Goal: Information Seeking & Learning: Find specific fact

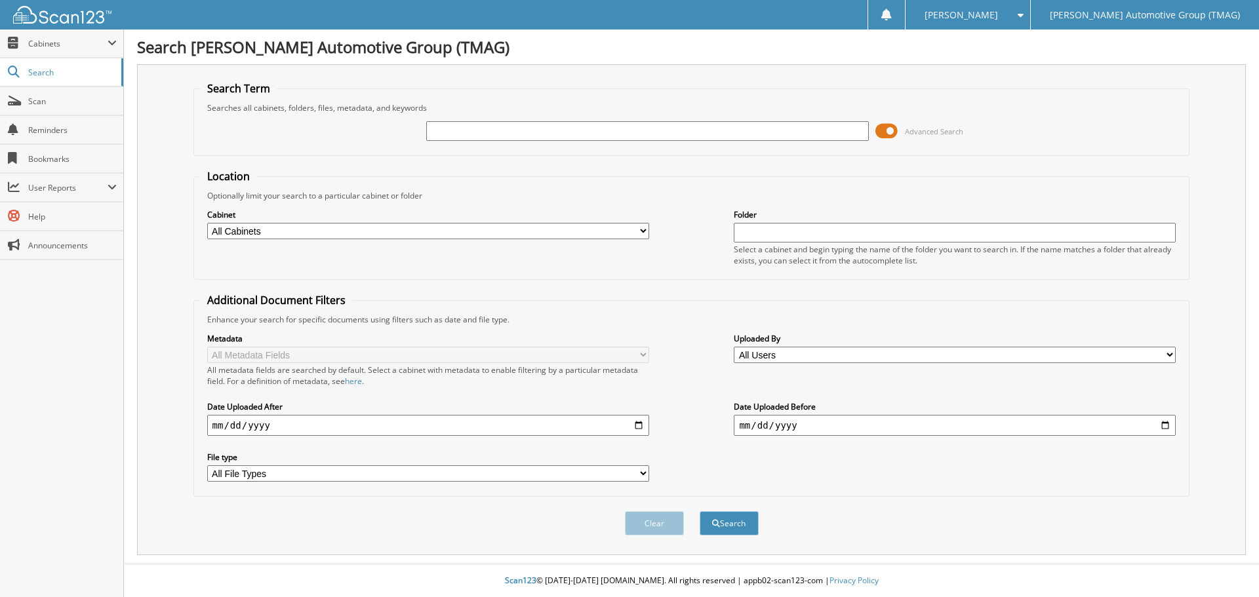
click at [479, 132] on input "text" at bounding box center [647, 131] width 442 height 20
type input "5203675"
click at [700, 511] on button "Search" at bounding box center [729, 523] width 59 height 24
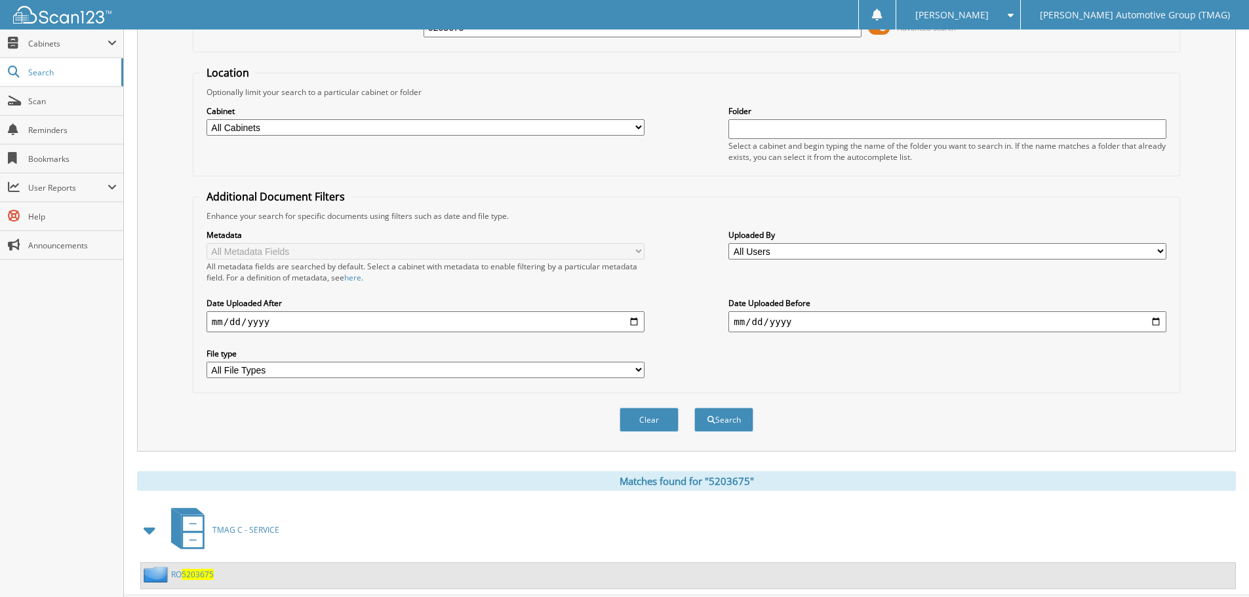
scroll to position [136, 0]
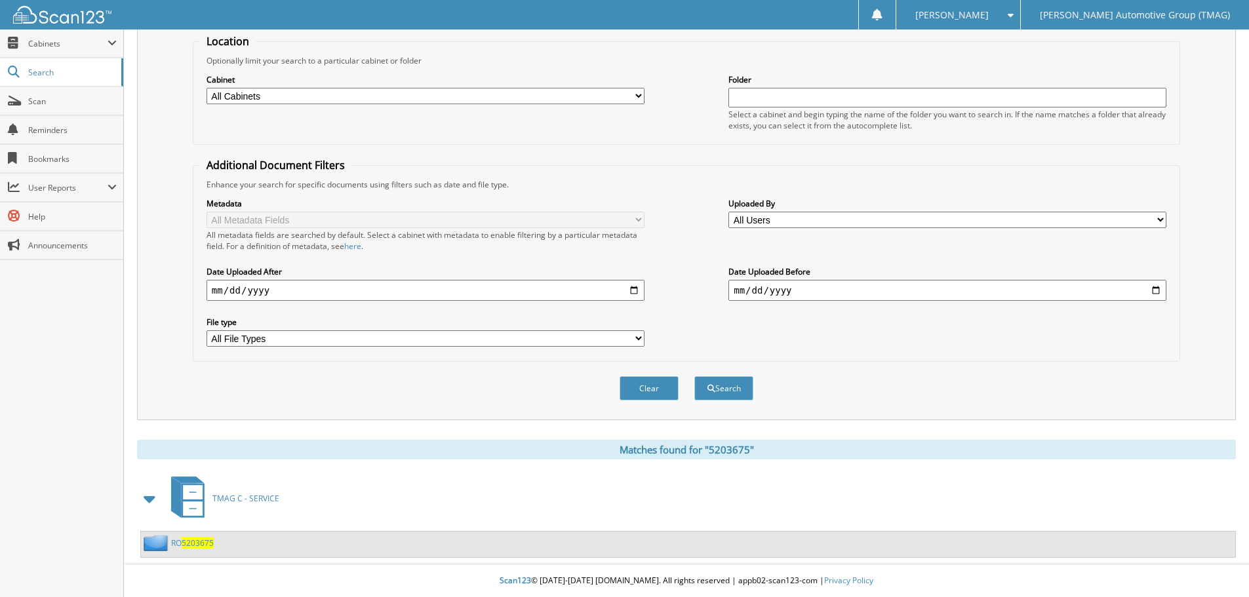
click at [193, 542] on span "5203675" at bounding box center [198, 543] width 32 height 11
